Goal: Task Accomplishment & Management: Manage account settings

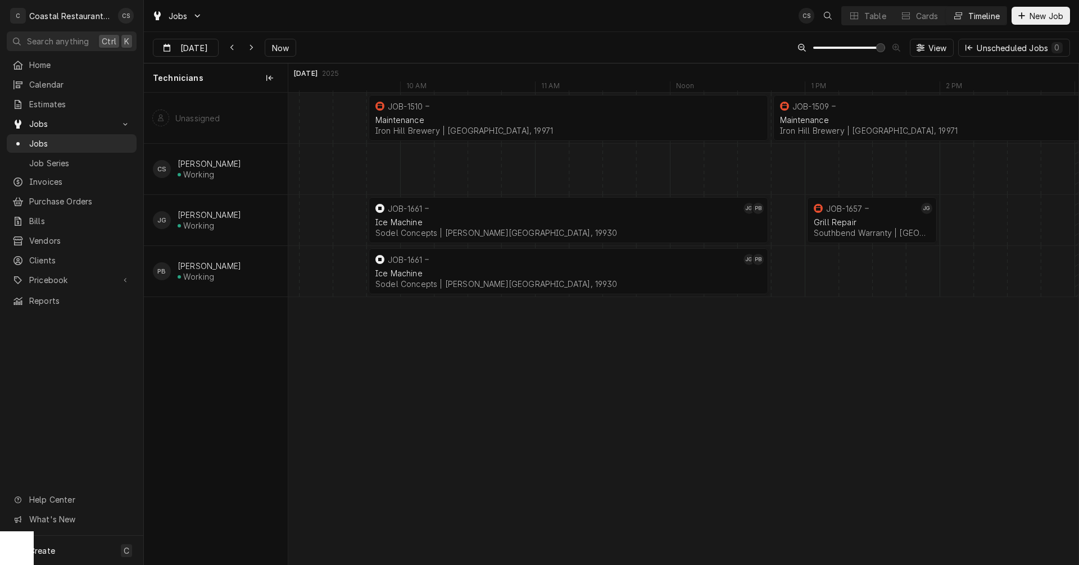
scroll to position [0, 15666]
click at [283, 51] on span "Now" at bounding box center [280, 48] width 21 height 12
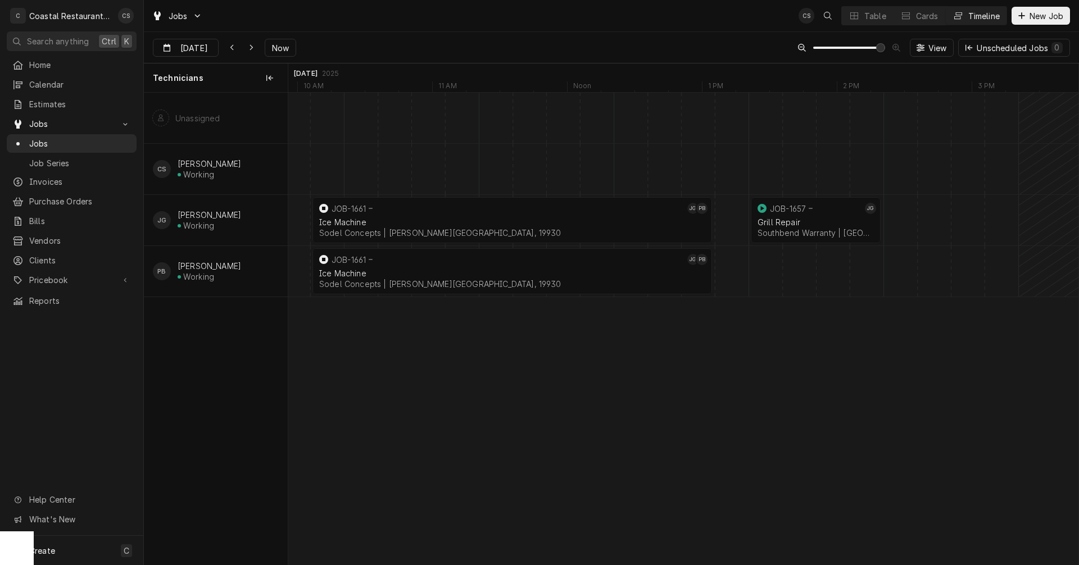
scroll to position [0, 15723]
click at [834, 222] on div "Grill Repair" at bounding box center [815, 222] width 116 height 10
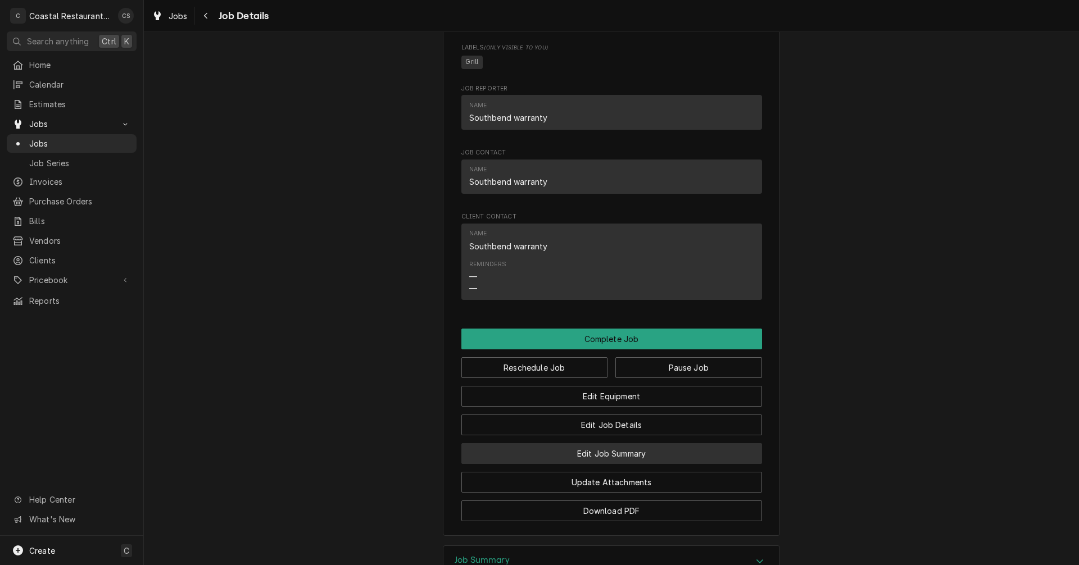
scroll to position [1180, 0]
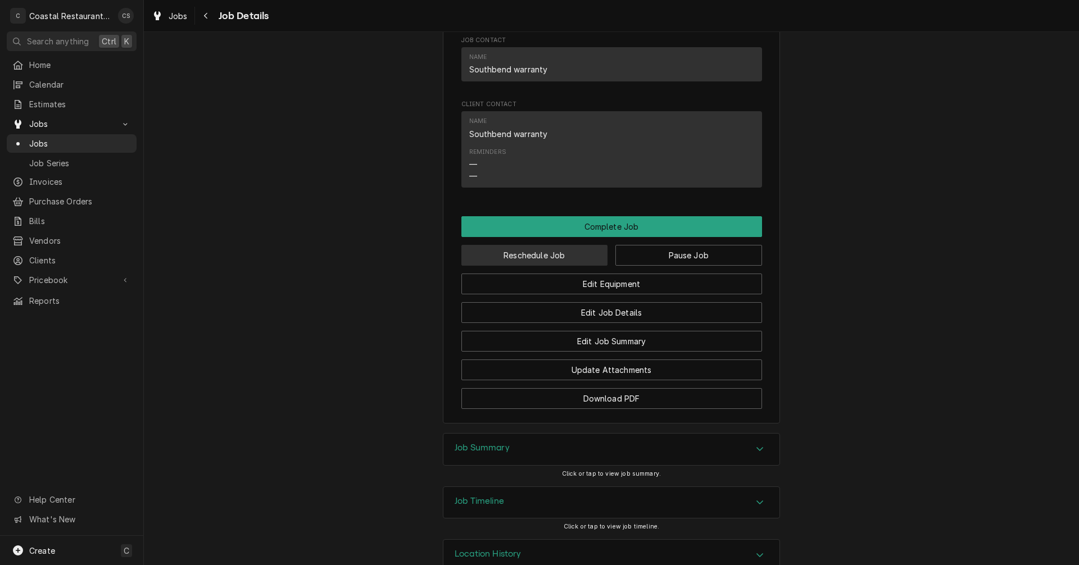
click at [541, 266] on button "Reschedule Job" at bounding box center [534, 255] width 147 height 21
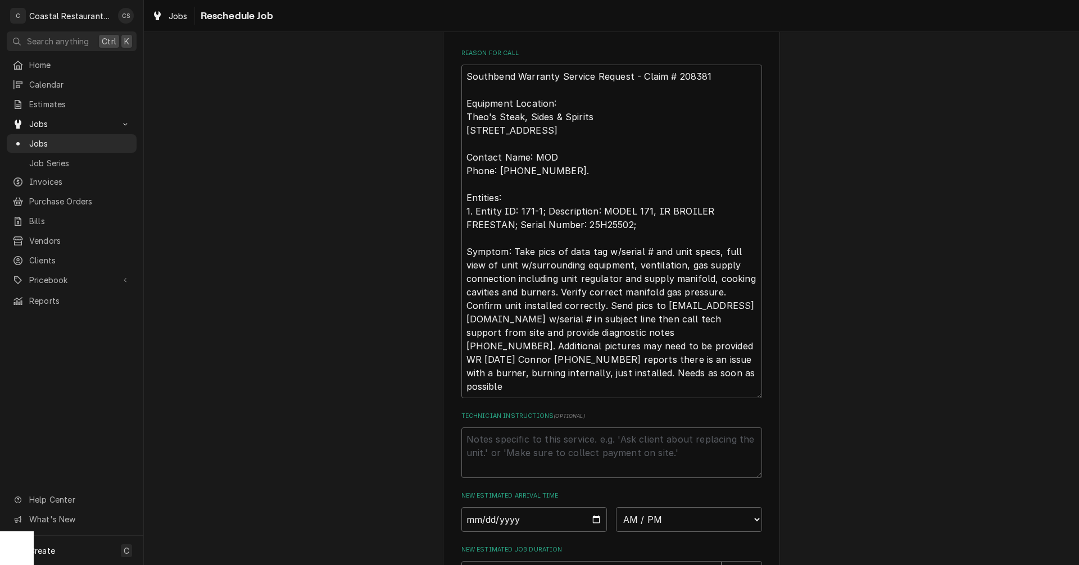
scroll to position [506, 0]
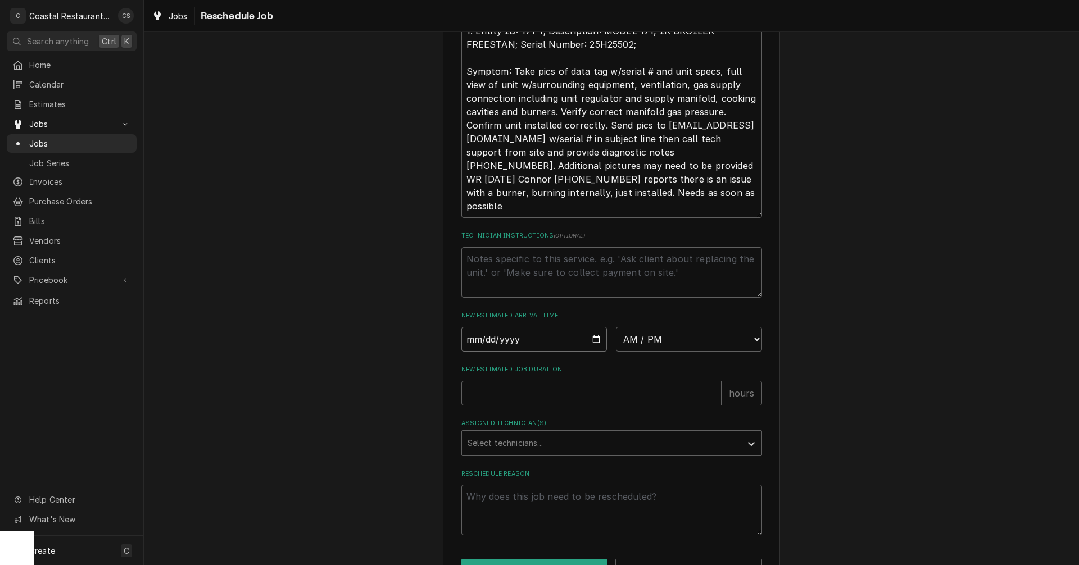
click at [592, 350] on input "Date" at bounding box center [534, 339] width 146 height 25
type input "2025-09-18"
type textarea "x"
click at [634, 347] on select "AM / PM 6:00 AM 6:15 AM 6:30 AM 6:45 AM 7:00 AM 7:15 AM 7:30 AM 7:45 AM 8:00 AM…" at bounding box center [689, 339] width 146 height 25
select select "08:00:00"
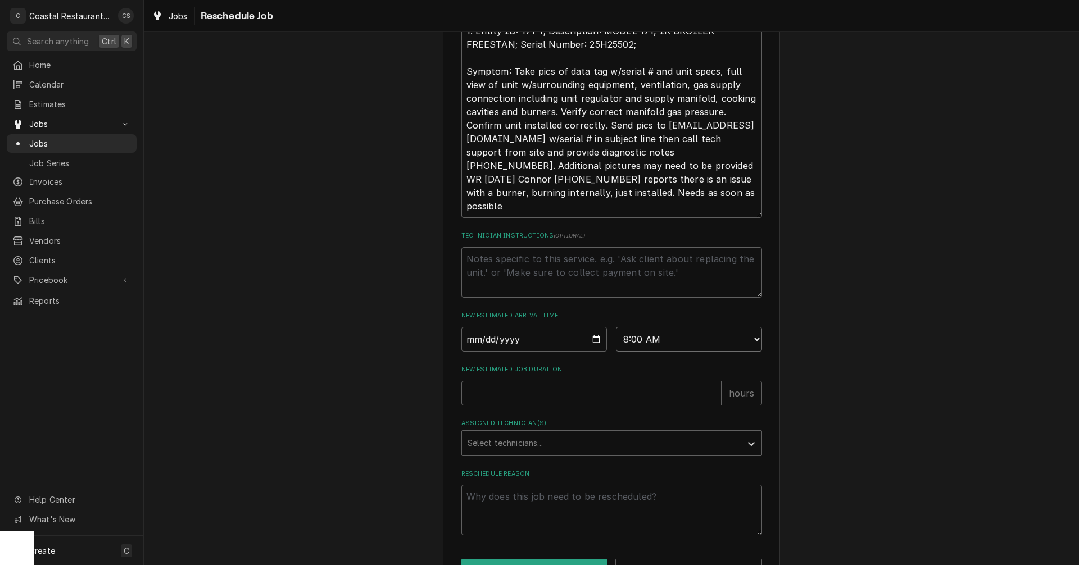
click at [616, 340] on select "AM / PM 6:00 AM 6:15 AM 6:30 AM 6:45 AM 7:00 AM 7:15 AM 7:30 AM 7:45 AM 8:00 AM…" at bounding box center [689, 339] width 146 height 25
click at [551, 406] on input "New Estimated Job Duration" at bounding box center [591, 393] width 260 height 25
type textarea "x"
type input "1"
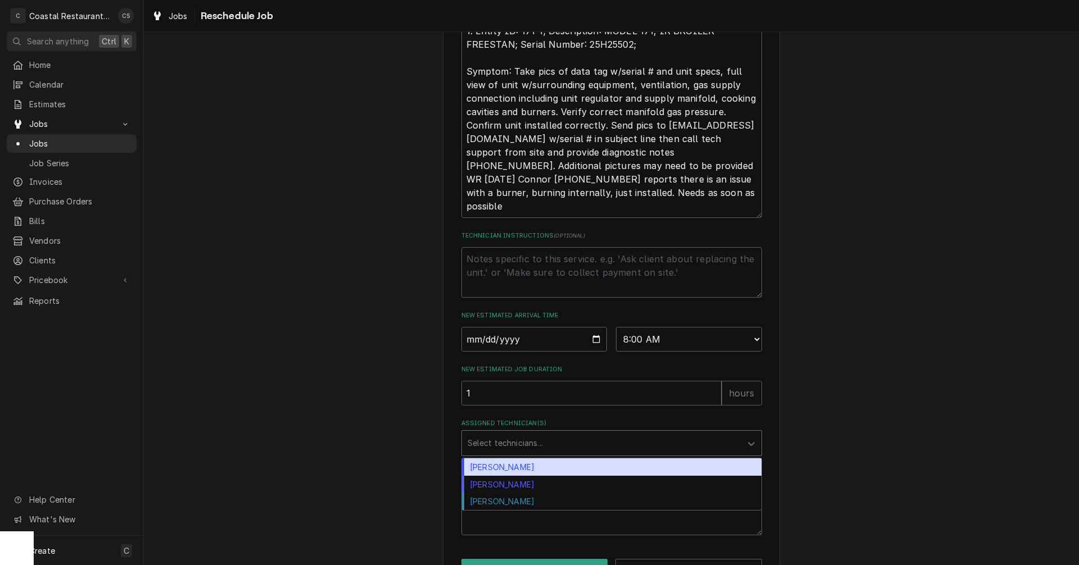
click at [543, 453] on div "Assigned Technician(s)" at bounding box center [601, 443] width 268 height 20
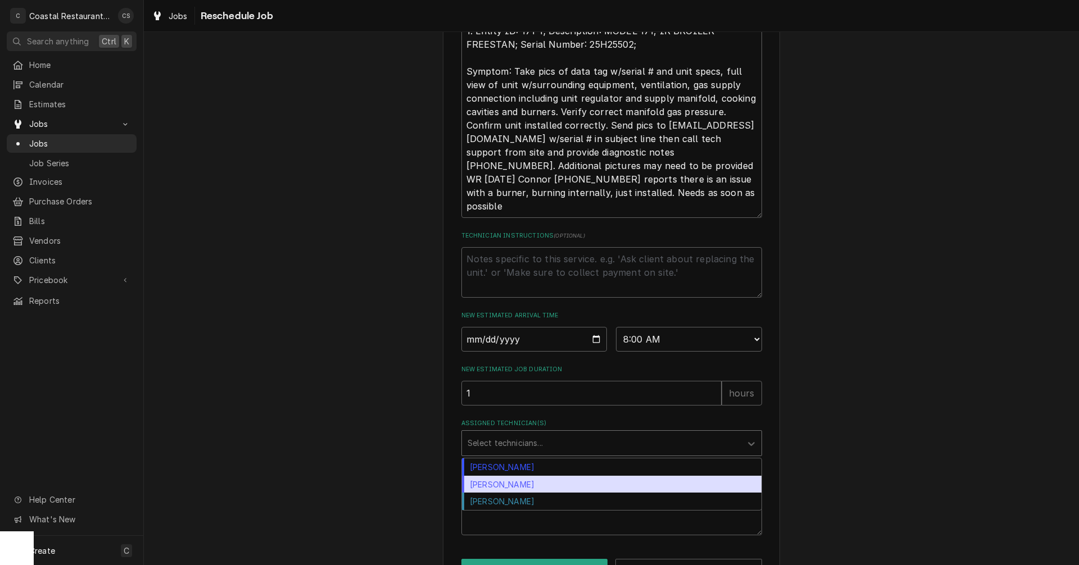
click at [531, 493] on div "James Gatton" at bounding box center [611, 484] width 299 height 17
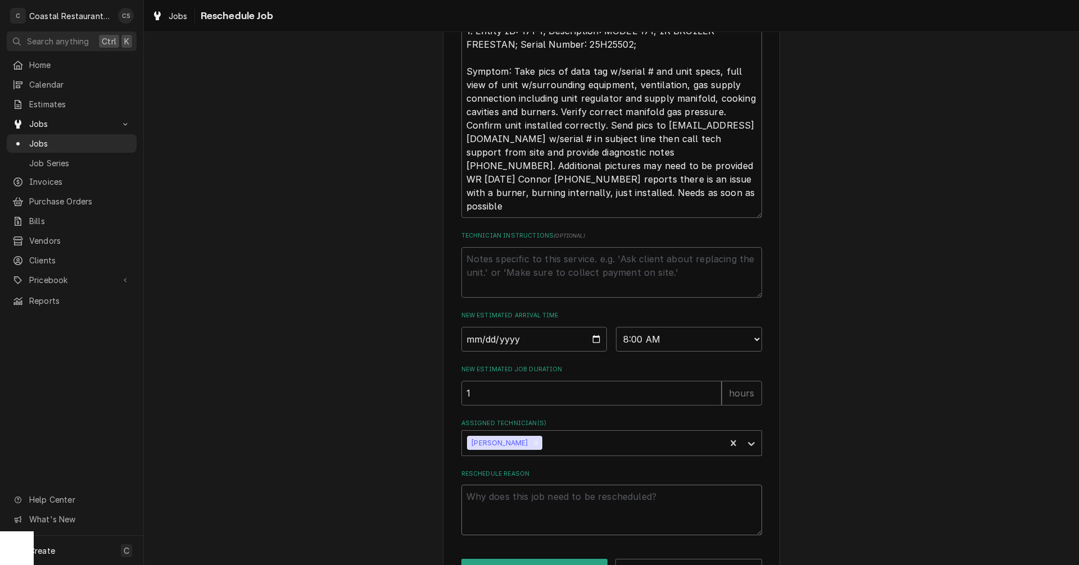
click at [541, 514] on textarea "Reschedule Reason" at bounding box center [611, 510] width 301 height 51
type textarea "x"
type textarea "u"
type textarea "x"
type textarea "un"
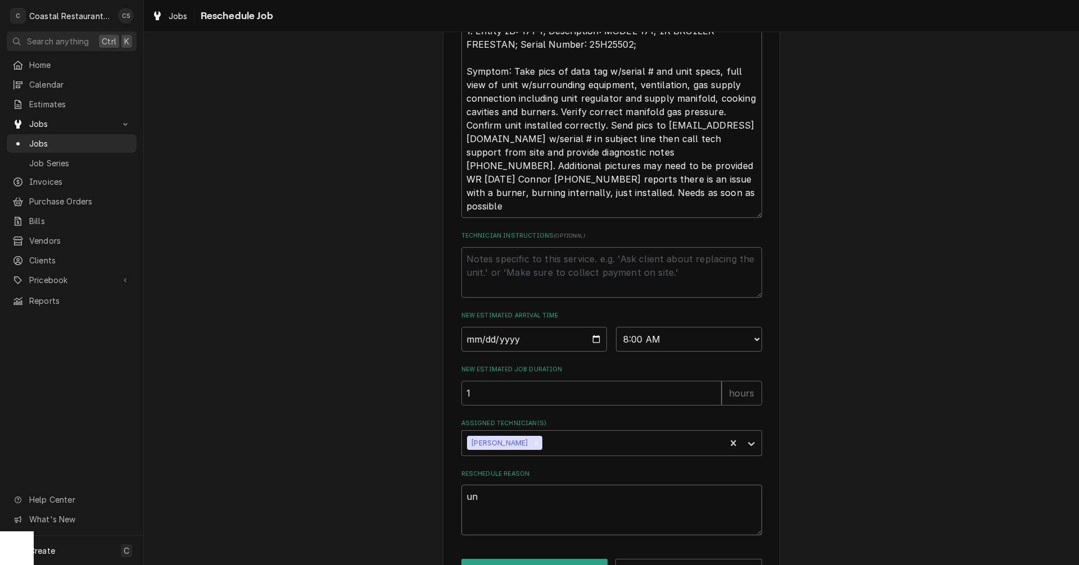
type textarea "x"
type textarea "uni"
type textarea "x"
type textarea "unit"
type textarea "x"
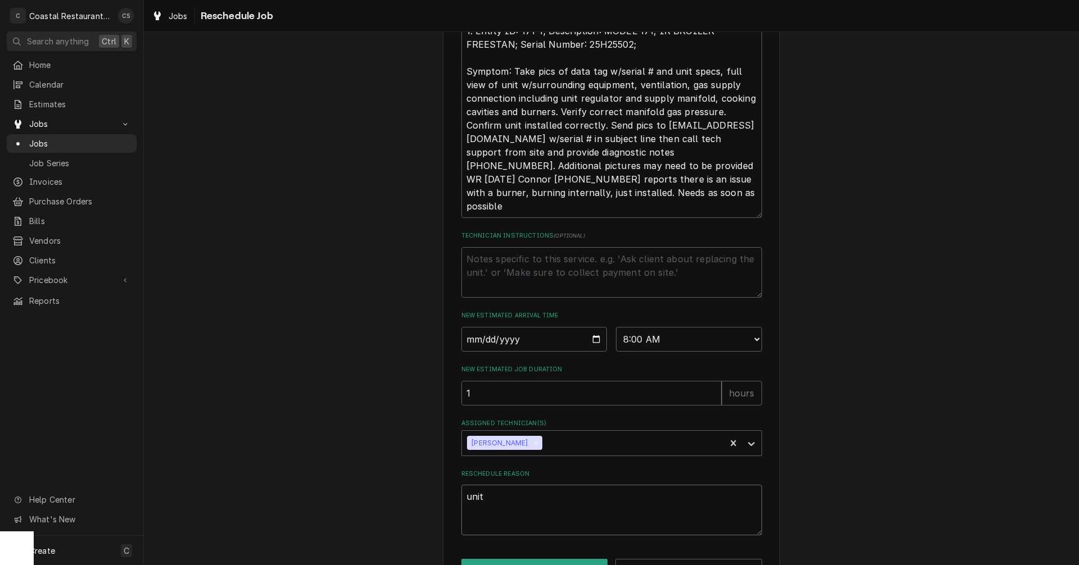
type textarea "unit"
type textarea "x"
type textarea "unit h"
type textarea "x"
type textarea "unit ho"
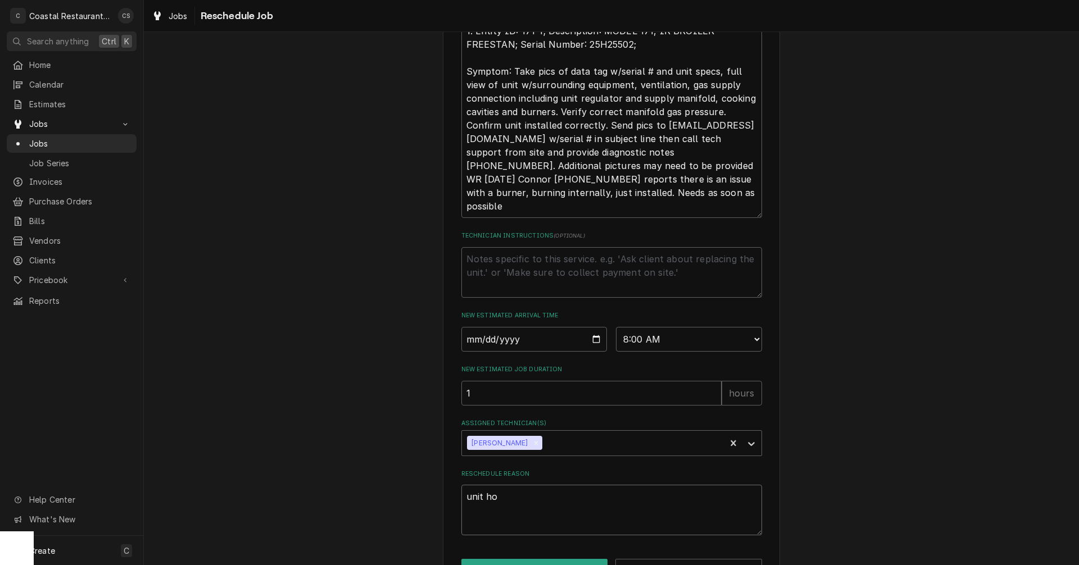
type textarea "x"
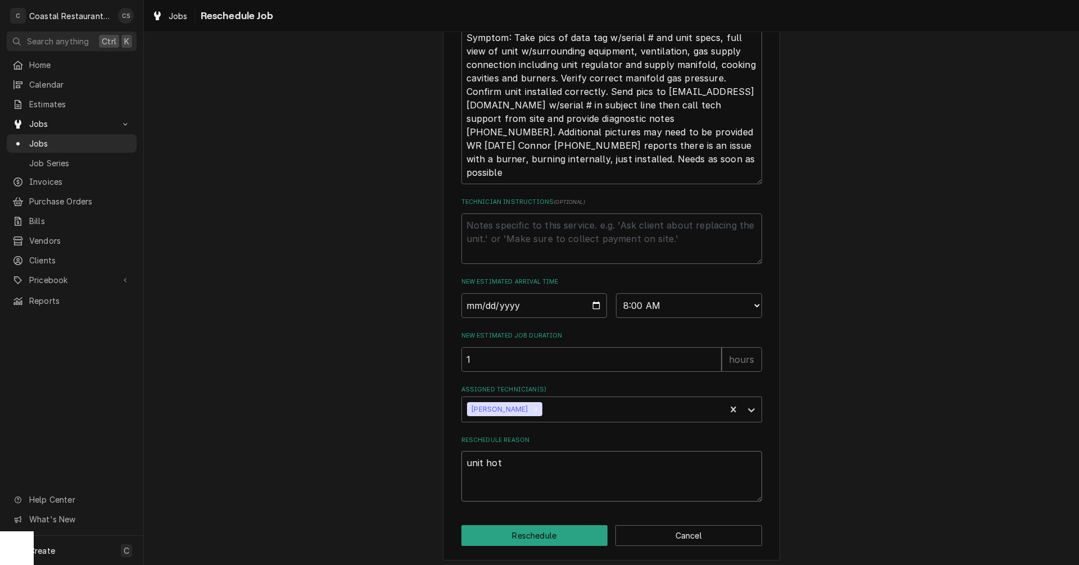
scroll to position [558, 0]
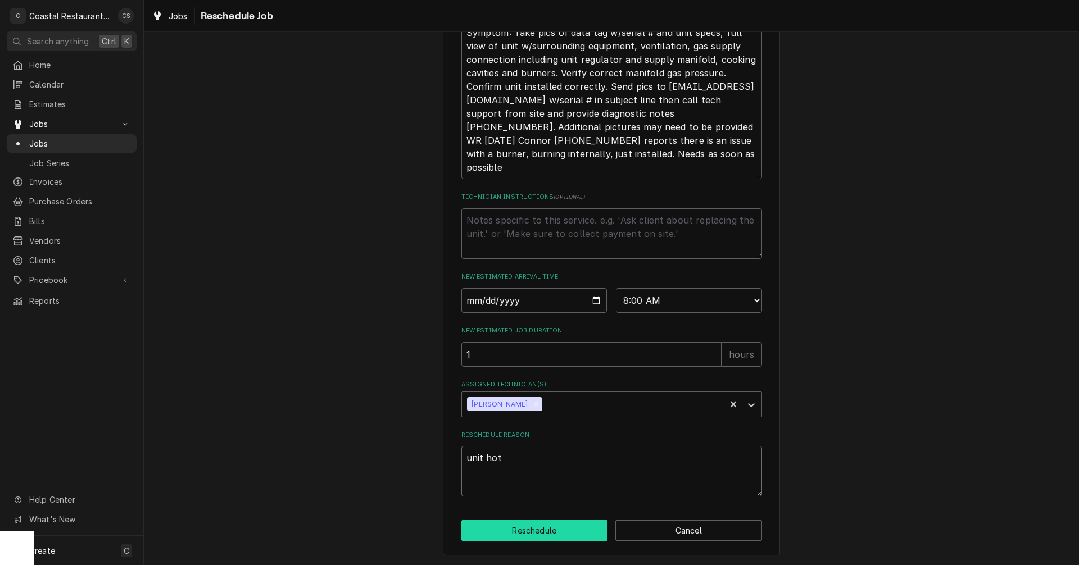
type textarea "unit hot"
click at [542, 526] on button "Reschedule" at bounding box center [534, 530] width 147 height 21
type textarea "x"
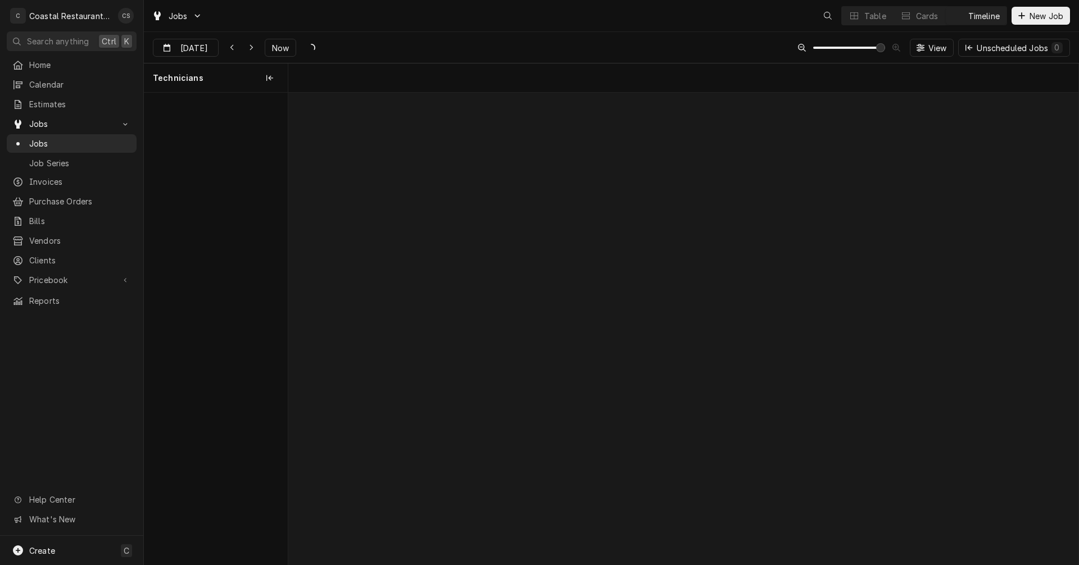
scroll to position [0, 15655]
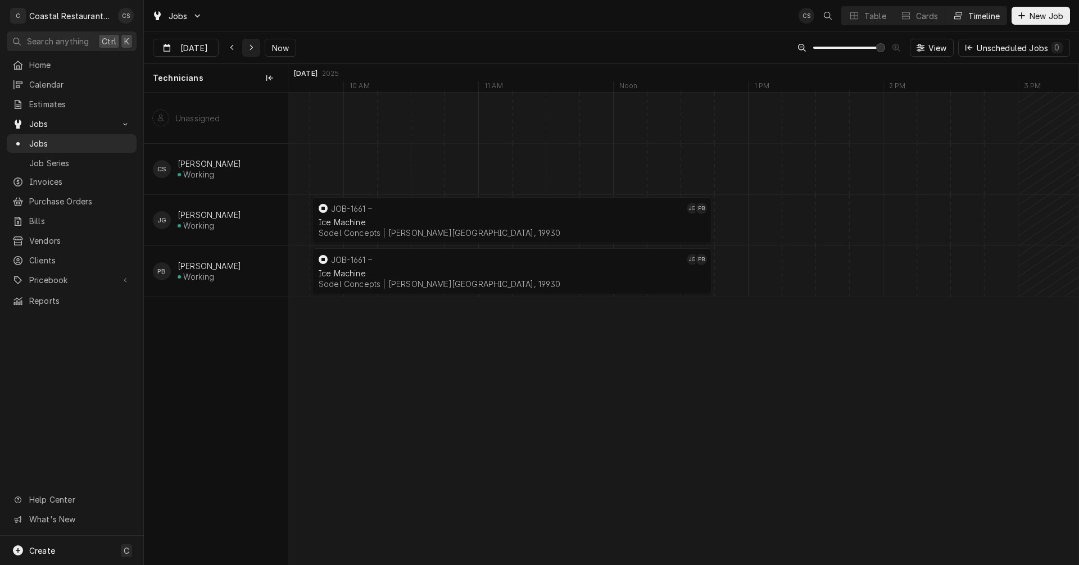
click at [251, 48] on icon "Dynamic Content Wrapper" at bounding box center [251, 48] width 5 height 8
type input "[DATE]"
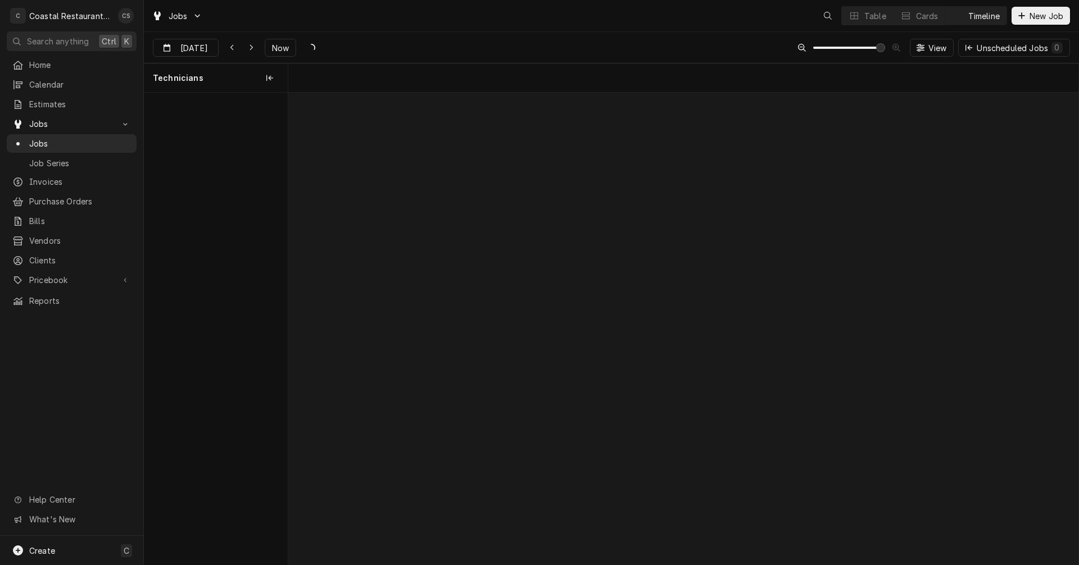
scroll to position [0, 15654]
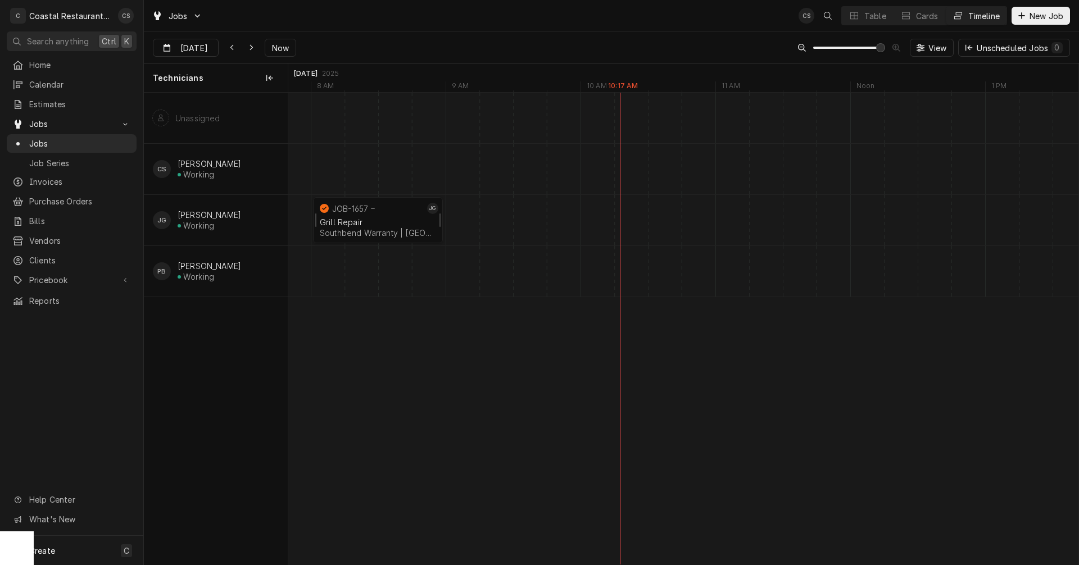
click at [373, 220] on div "Grill Repair" at bounding box center [378, 222] width 116 height 10
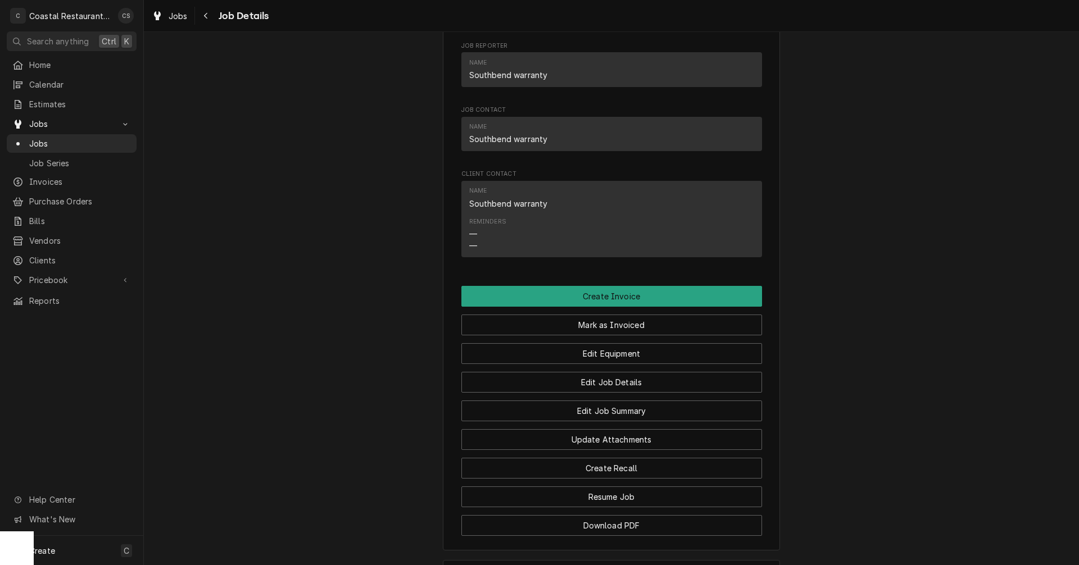
scroll to position [1068, 0]
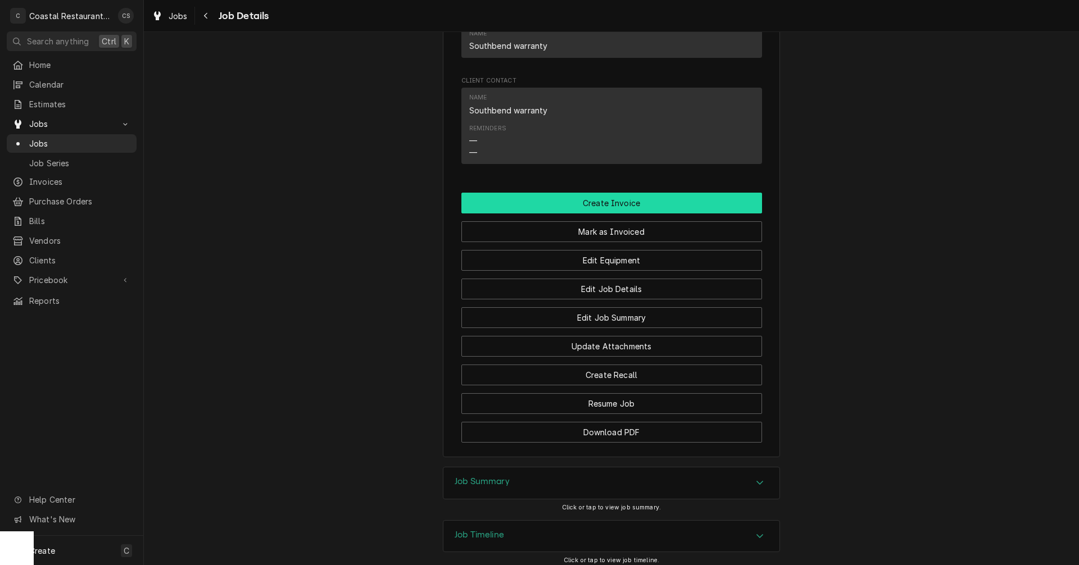
click at [615, 214] on button "Create Invoice" at bounding box center [611, 203] width 301 height 21
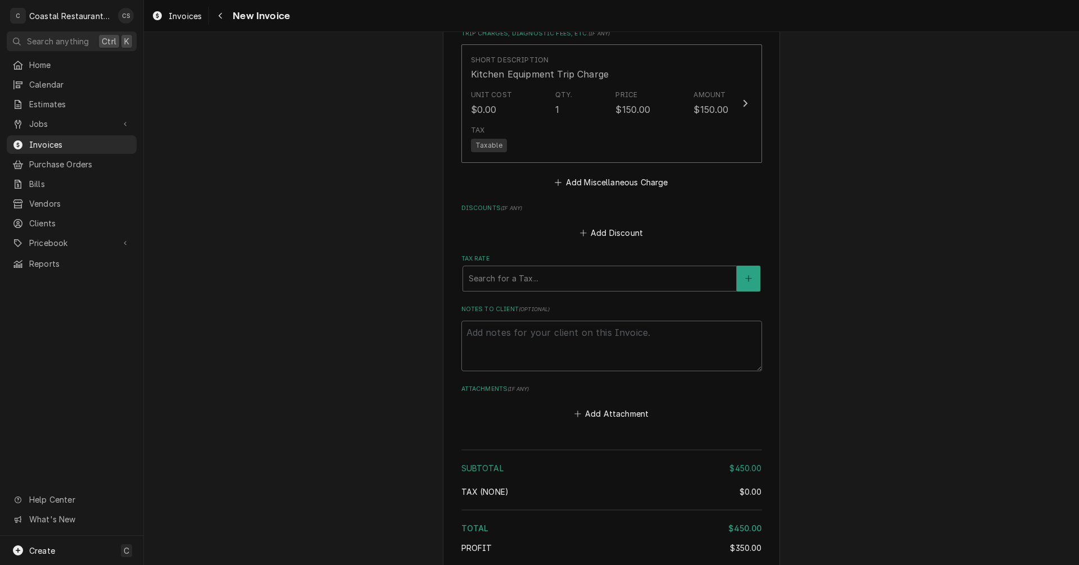
scroll to position [1204, 0]
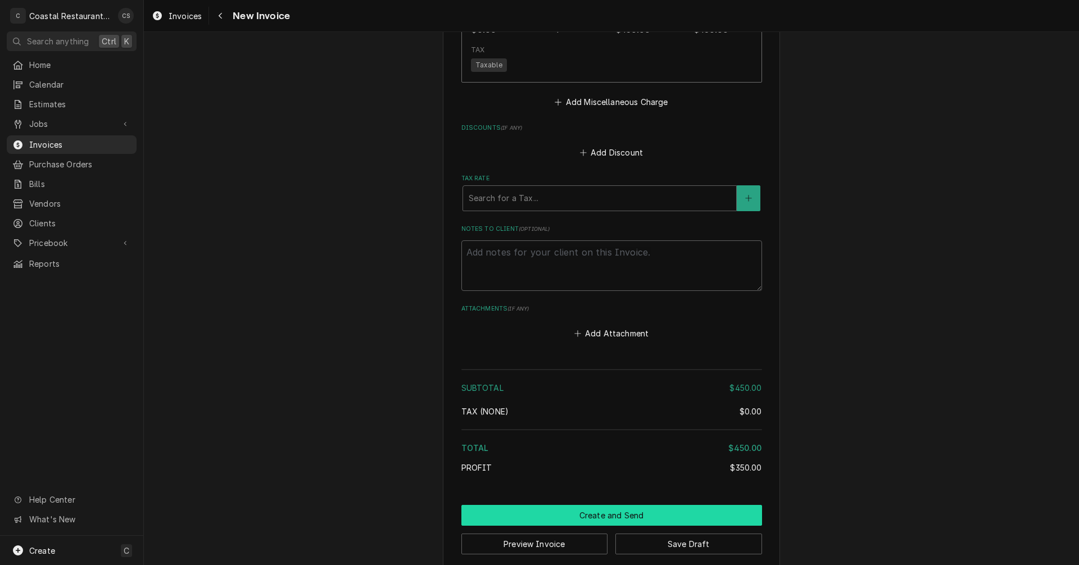
click at [610, 505] on button "Create and Send" at bounding box center [611, 515] width 301 height 21
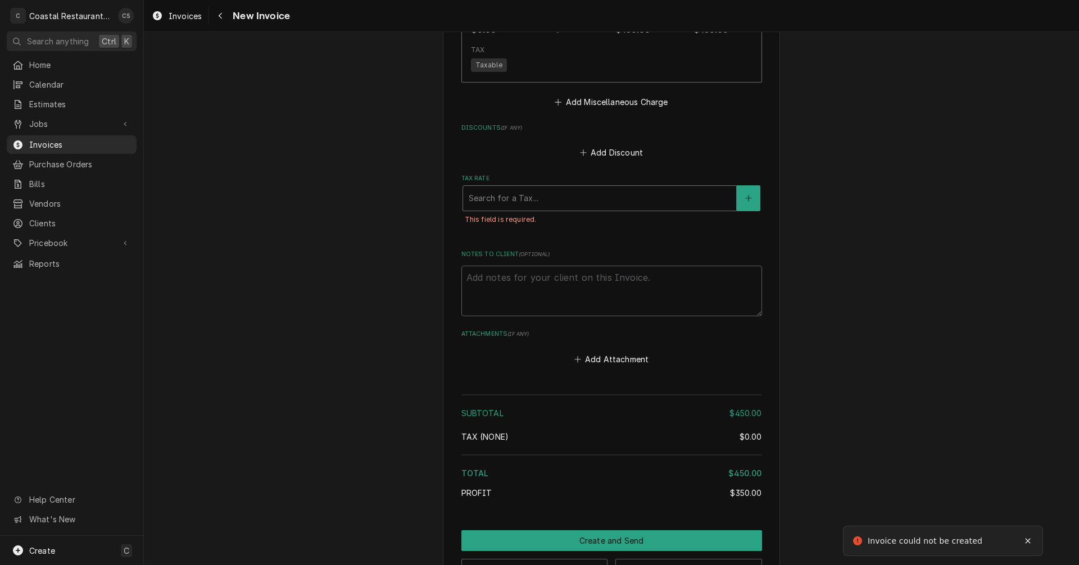
click at [514, 188] on div "Tax Rate" at bounding box center [600, 198] width 262 height 20
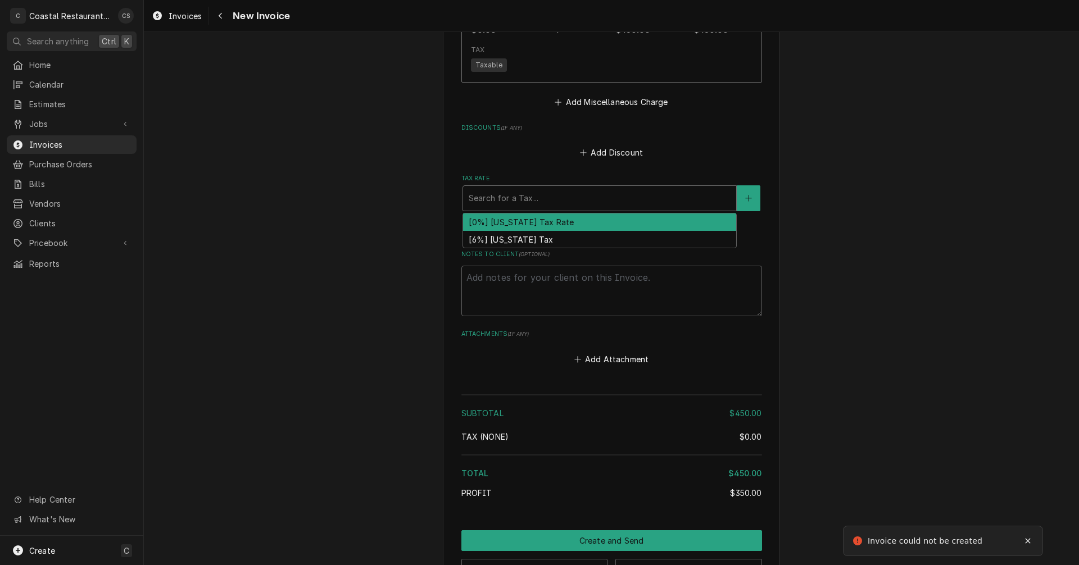
click at [514, 214] on div "[0%] Delaware Tax Rate" at bounding box center [599, 222] width 273 height 17
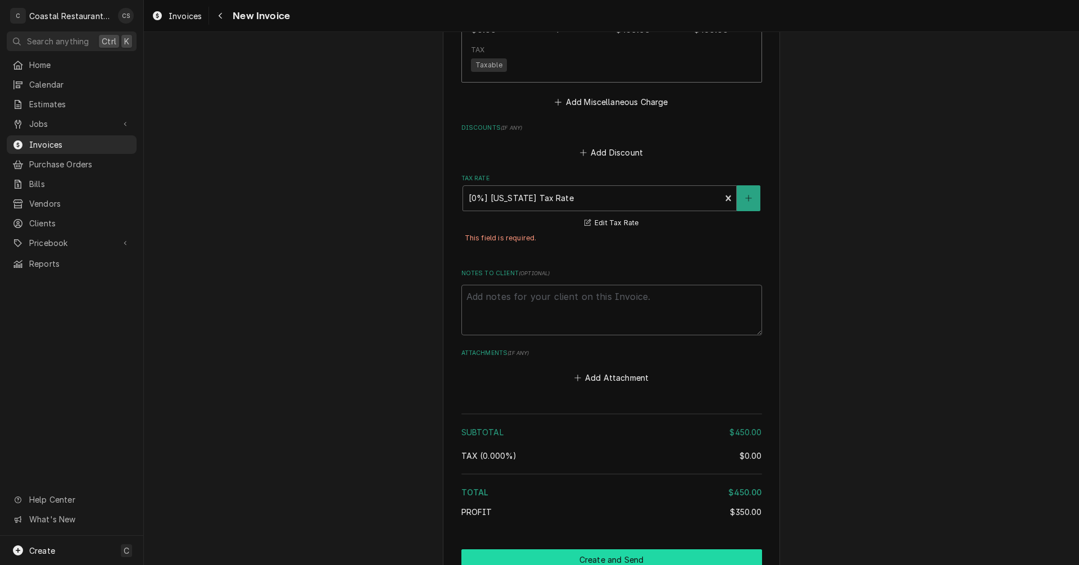
click at [613, 550] on button "Create and Send" at bounding box center [611, 560] width 301 height 21
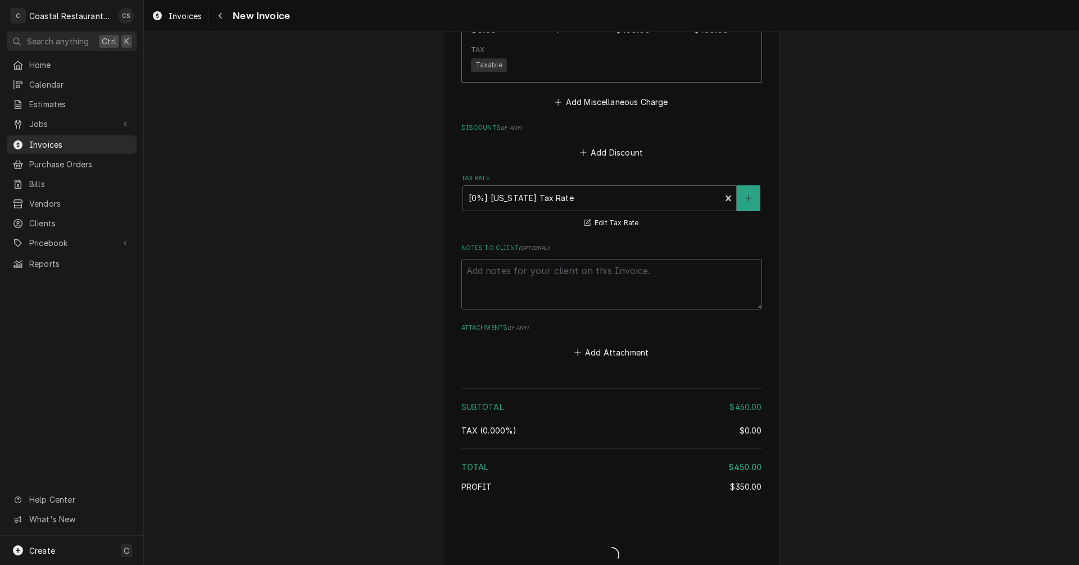
type textarea "x"
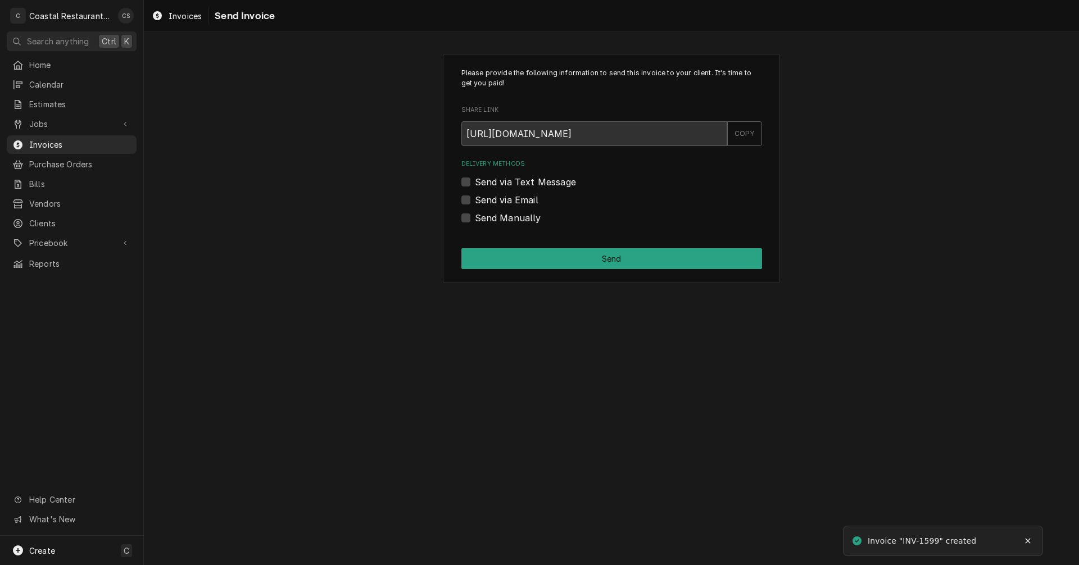
click at [475, 201] on label "Send via Email" at bounding box center [506, 199] width 63 height 13
click at [475, 201] on input "Send via Email" at bounding box center [625, 205] width 301 height 25
checkbox input "true"
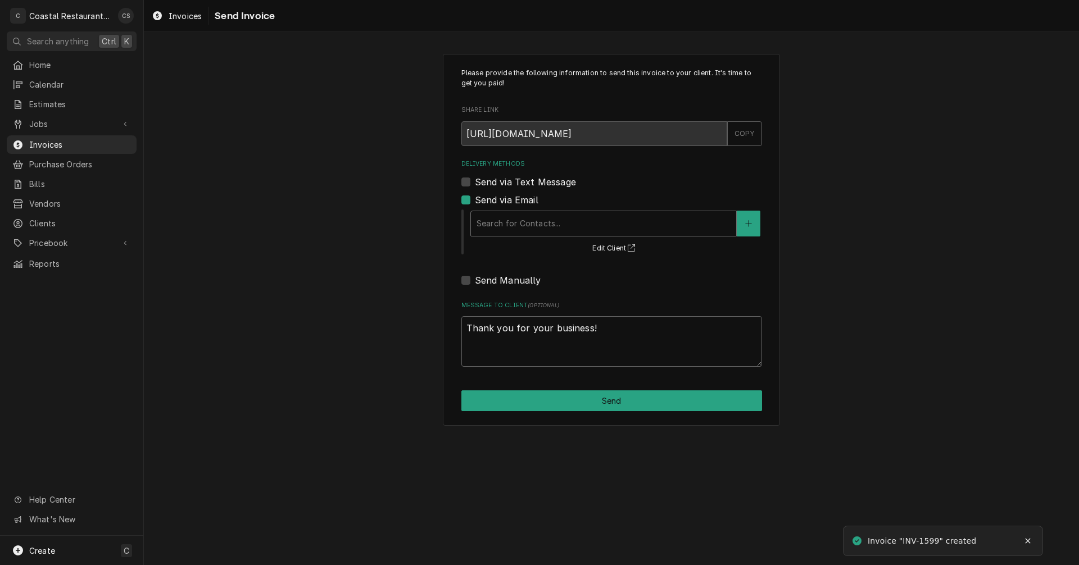
click at [486, 236] on div "Search for Contacts..." at bounding box center [603, 224] width 266 height 26
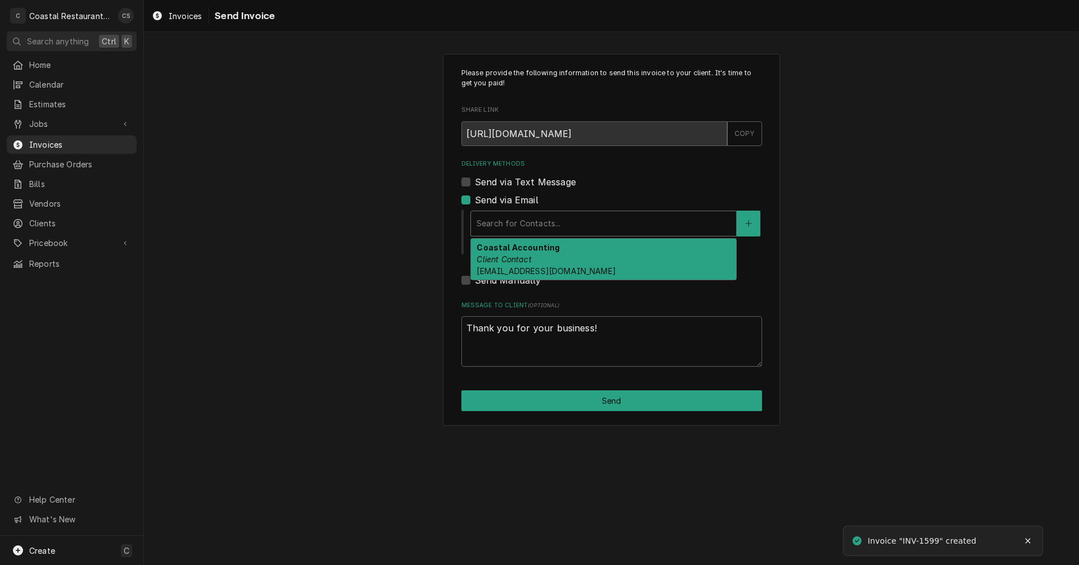
click at [509, 253] on div "Coastal Accounting Client Contact [EMAIL_ADDRESS][DOMAIN_NAME]" at bounding box center [603, 259] width 265 height 41
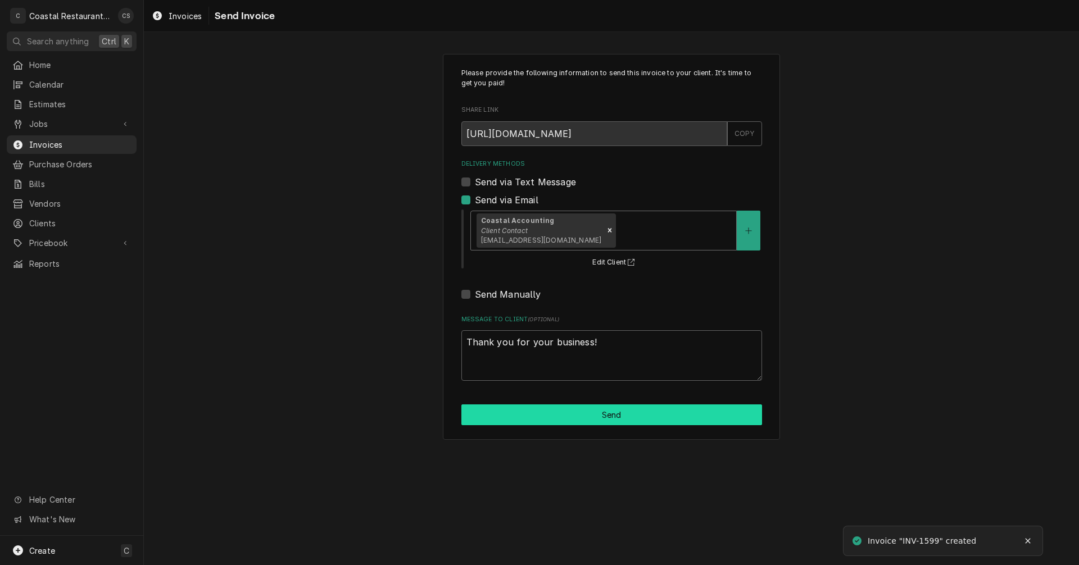
click at [580, 412] on button "Send" at bounding box center [611, 415] width 301 height 21
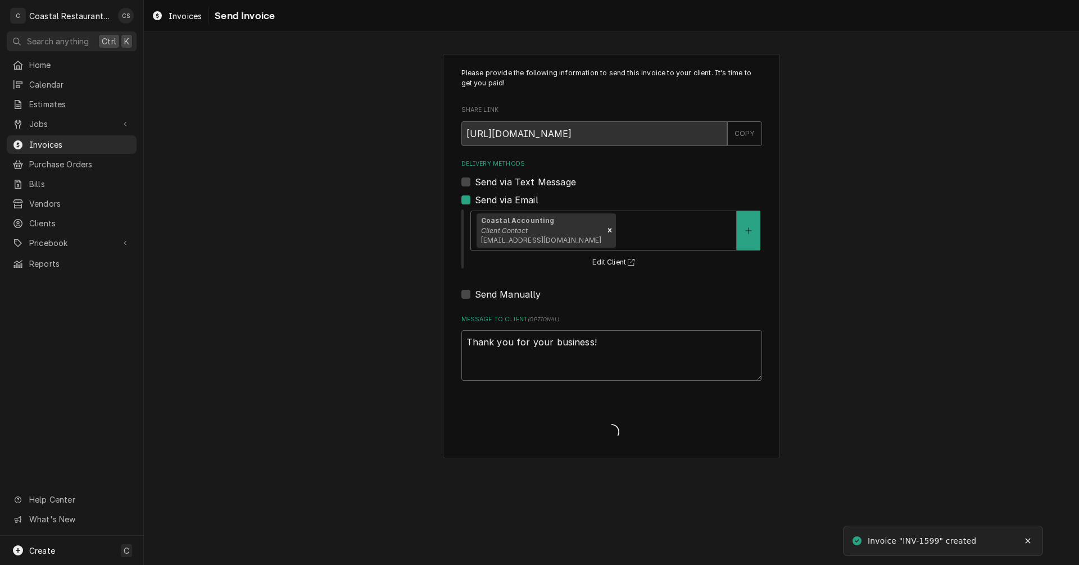
type textarea "x"
